Goal: Task Accomplishment & Management: Manage account settings

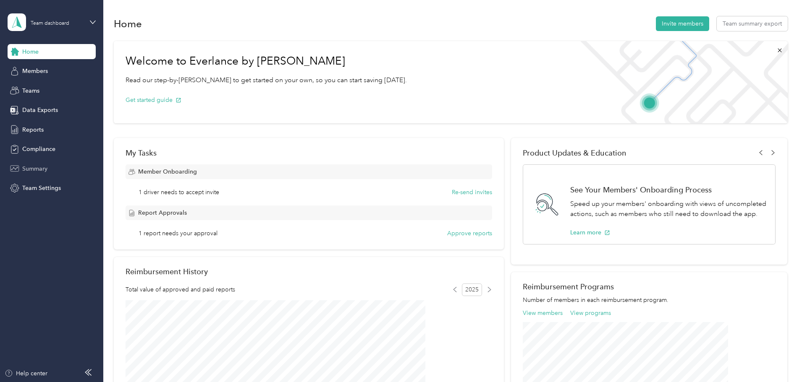
click at [45, 163] on div "Summary" at bounding box center [52, 168] width 88 height 15
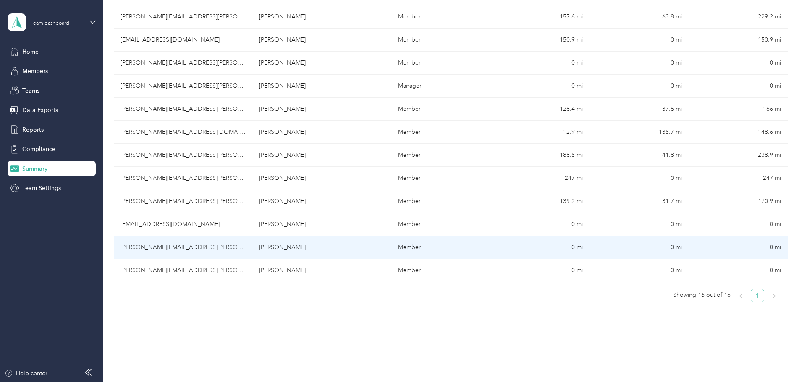
scroll to position [309, 0]
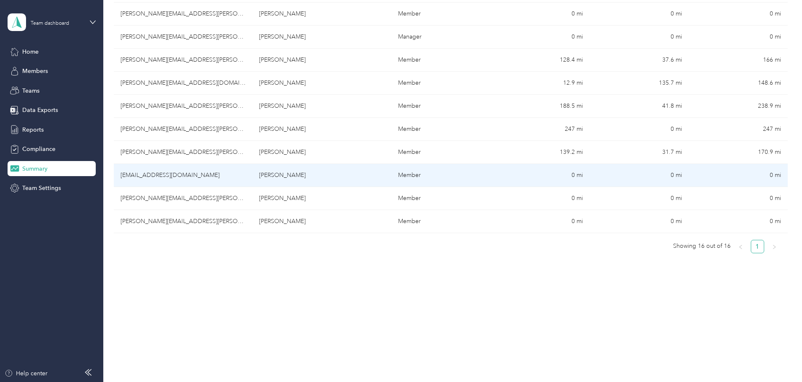
click at [299, 174] on td "[PERSON_NAME]" at bounding box center [321, 175] width 139 height 23
click at [299, 382] on div at bounding box center [399, 382] width 798 height 0
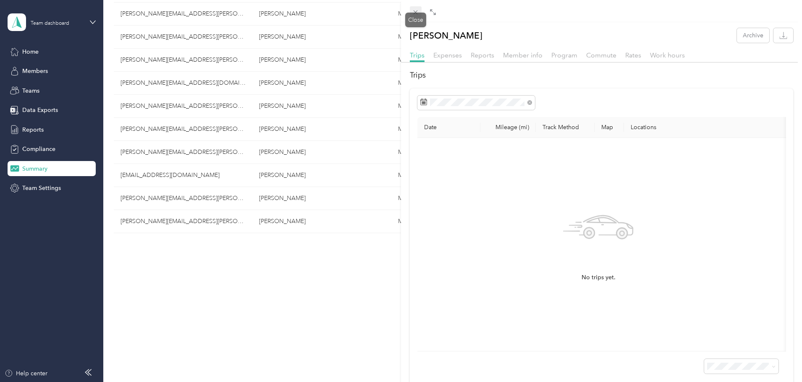
click at [413, 13] on icon at bounding box center [415, 12] width 7 height 7
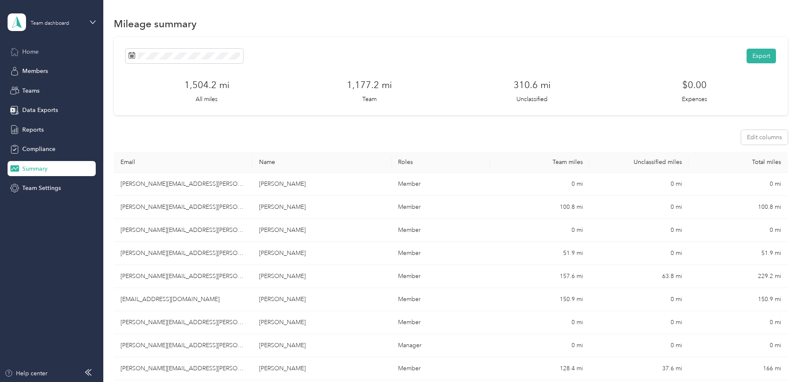
click at [31, 53] on span "Home" at bounding box center [30, 51] width 16 height 9
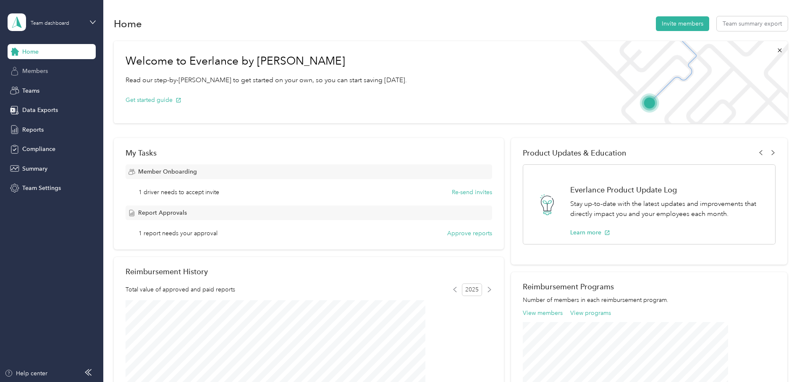
click at [49, 72] on div "Members" at bounding box center [52, 71] width 88 height 15
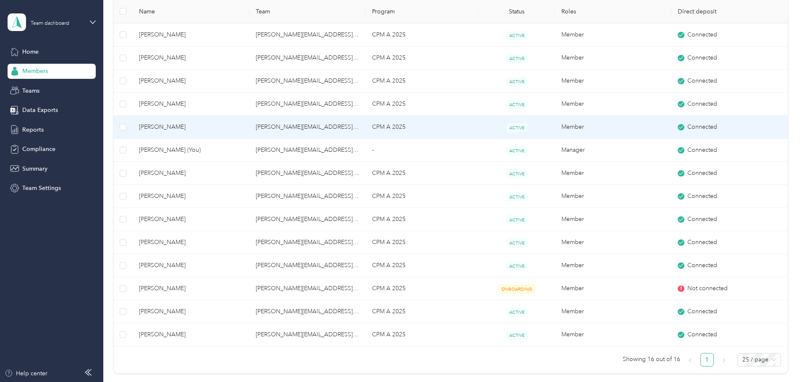
scroll to position [210, 0]
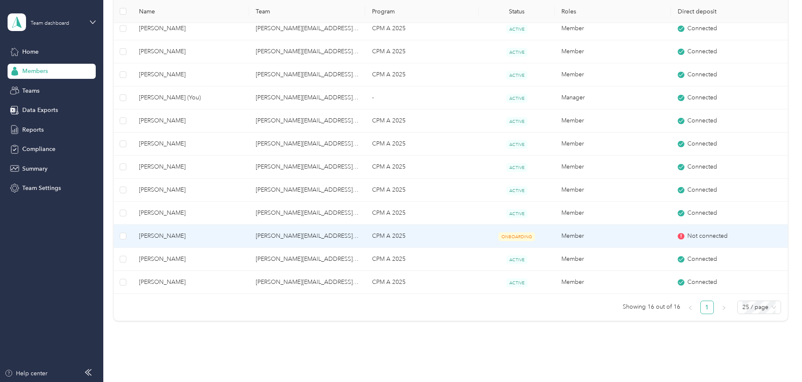
click at [687, 234] on span "Not connected" at bounding box center [707, 236] width 40 height 9
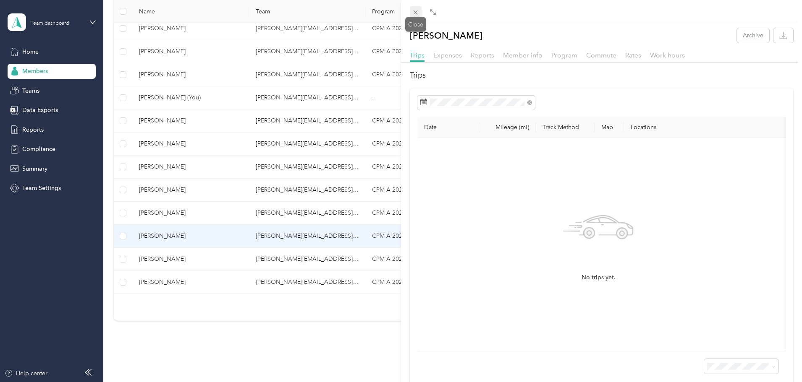
click at [412, 13] on icon at bounding box center [415, 12] width 7 height 7
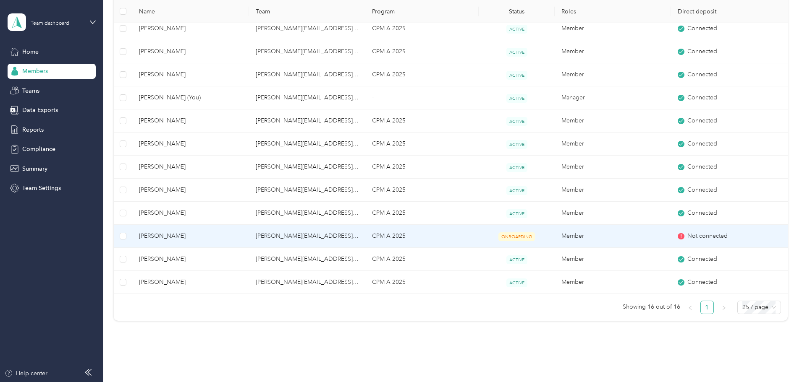
click at [498, 236] on span "ONBOARDING" at bounding box center [516, 237] width 37 height 9
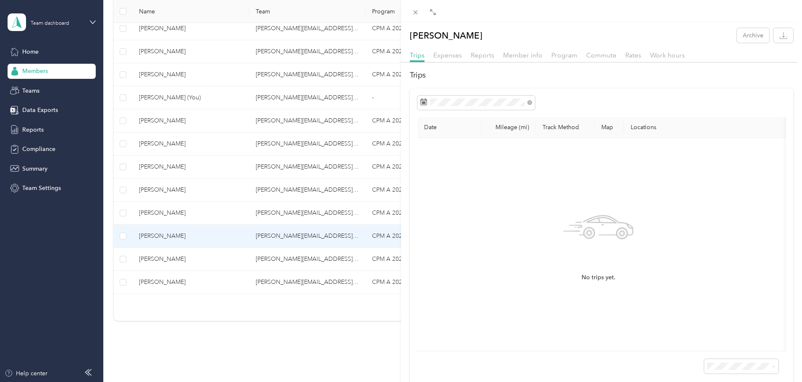
click at [333, 234] on div "[PERSON_NAME] Archive Trips Expenses Reports Member info Program Commute Rates …" at bounding box center [401, 191] width 802 height 382
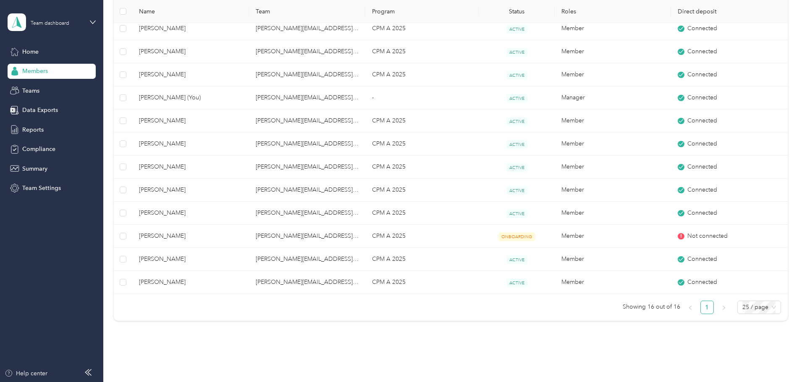
click at [333, 234] on div at bounding box center [401, 191] width 802 height 382
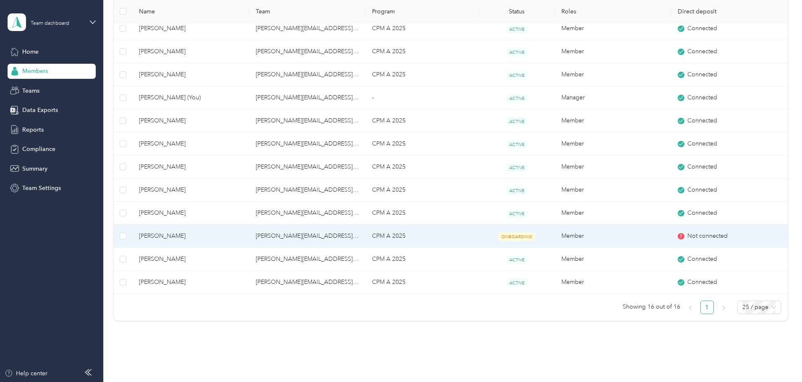
click at [333, 237] on td "[PERSON_NAME][EMAIL_ADDRESS][PERSON_NAME][DOMAIN_NAME]" at bounding box center [307, 236] width 116 height 23
click at [333, 237] on div at bounding box center [401, 191] width 802 height 382
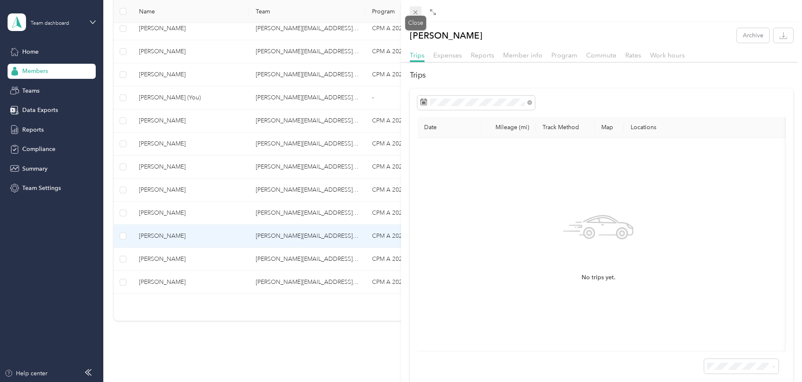
click at [413, 14] on icon at bounding box center [415, 12] width 4 height 4
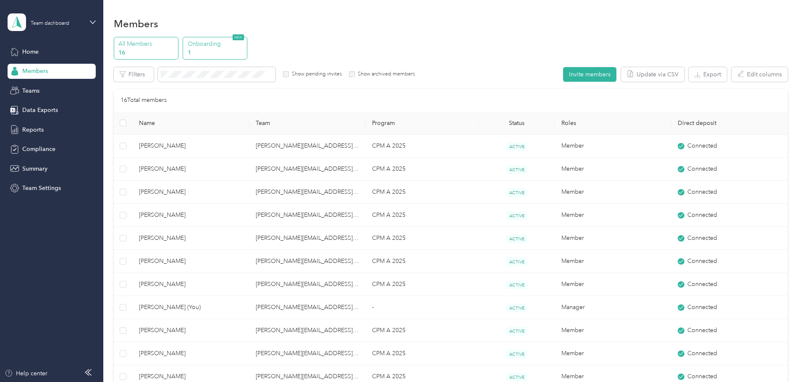
click at [245, 49] on p "1" at bounding box center [216, 52] width 57 height 9
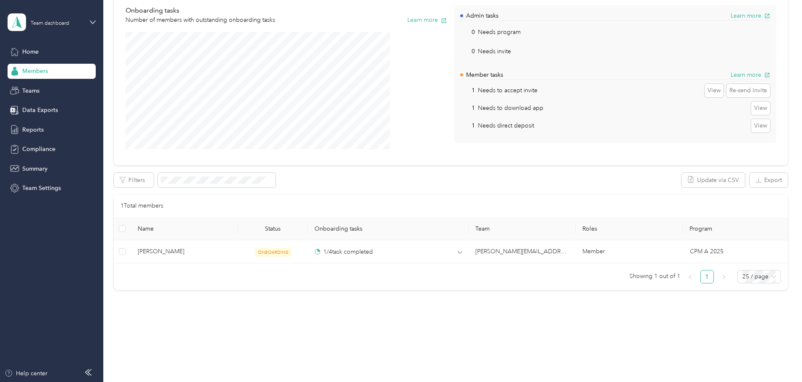
scroll to position [76, 0]
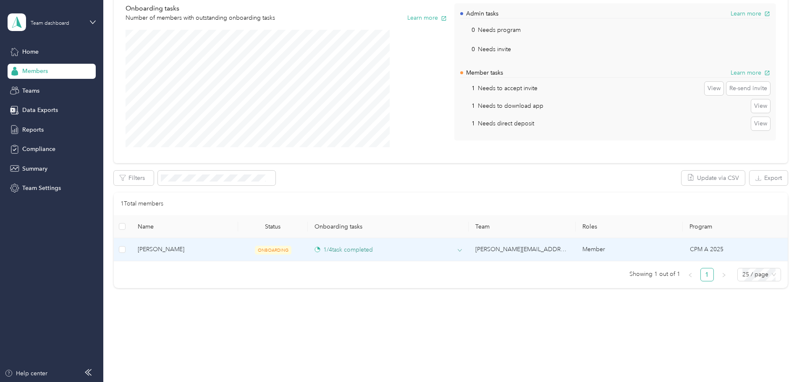
click at [458, 251] on icon at bounding box center [460, 250] width 4 height 4
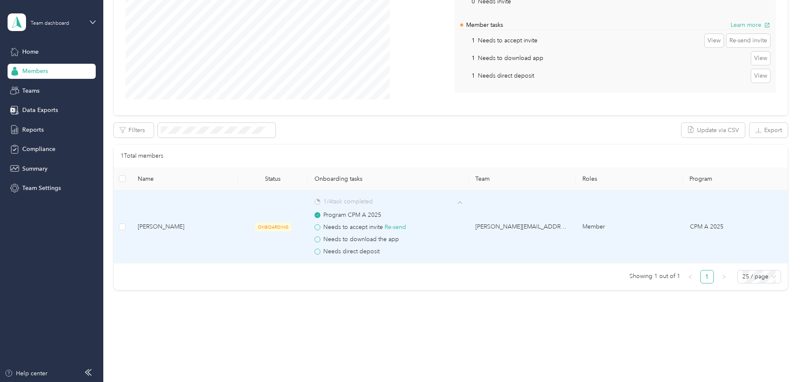
scroll to position [126, 0]
